Goal: Go to known website: Access a specific website the user already knows

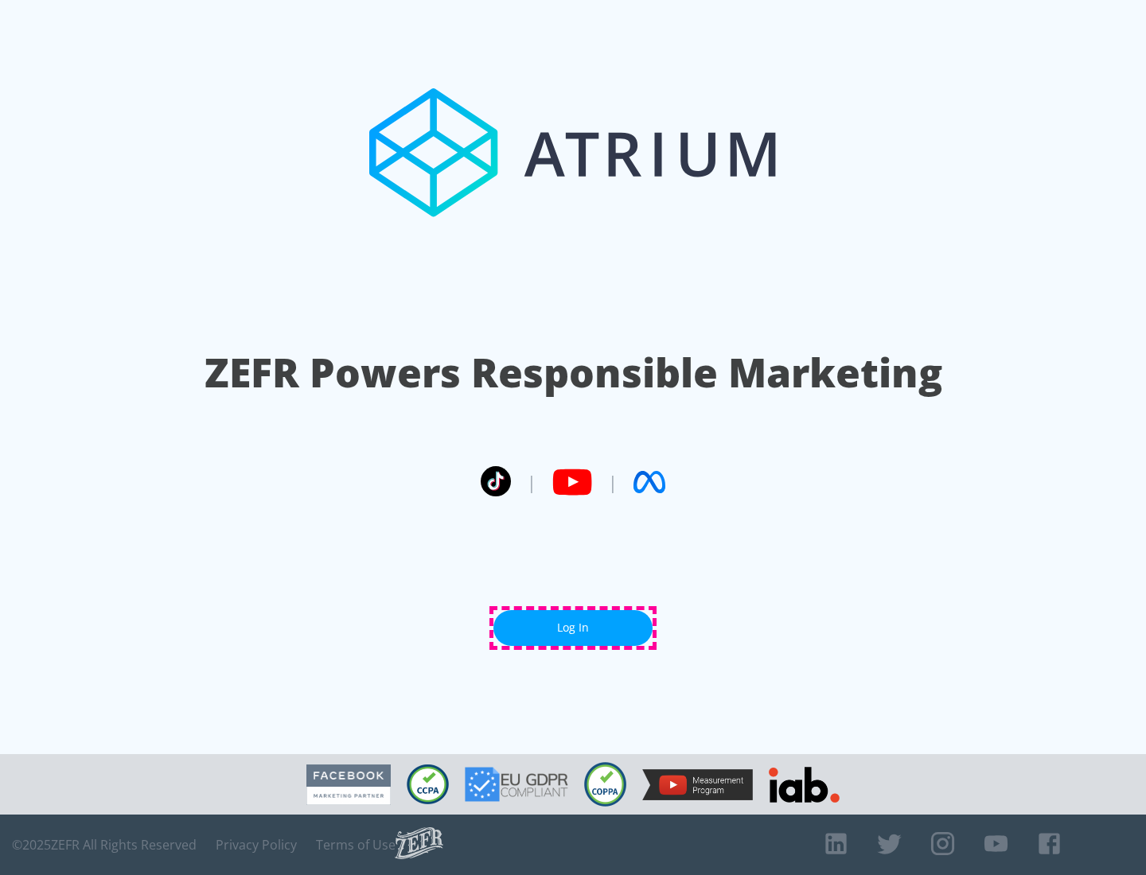
click at [573, 628] on link "Log In" at bounding box center [572, 628] width 159 height 36
